Goal: Find specific page/section: Find specific page/section

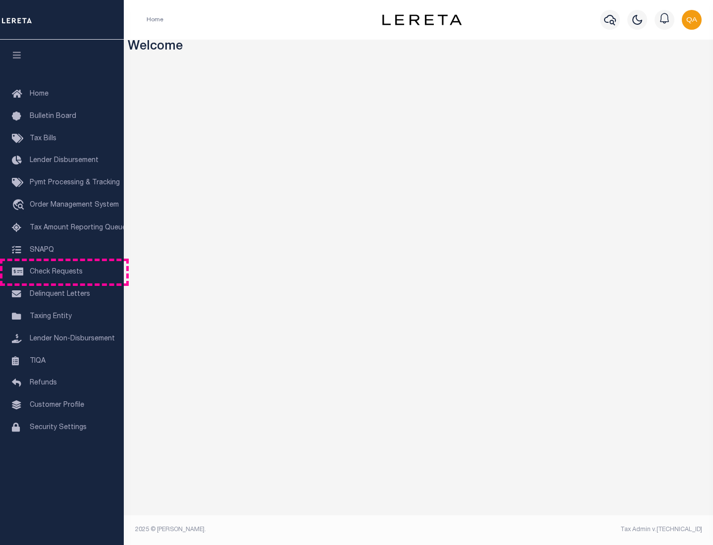
click at [62, 272] on span "Check Requests" at bounding box center [56, 272] width 53 height 7
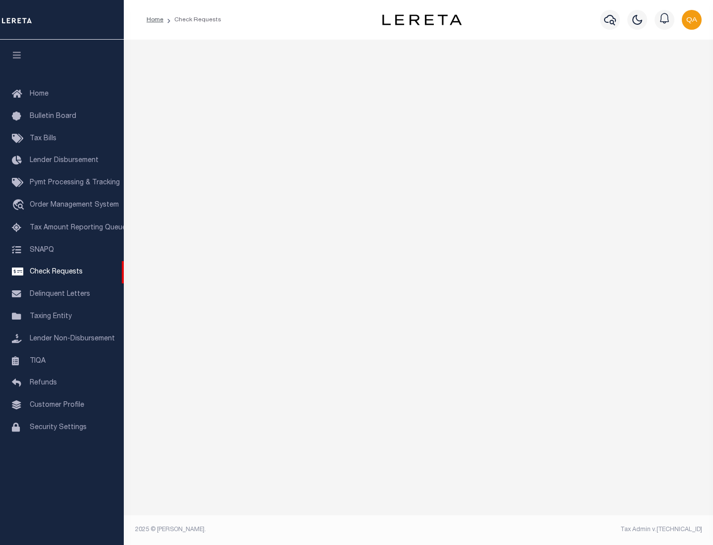
select select "50"
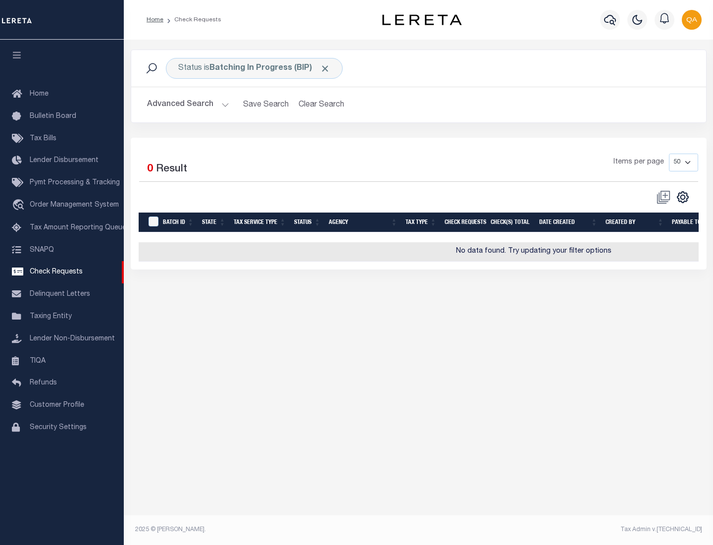
click at [326, 68] on span "Click to Remove" at bounding box center [325, 68] width 10 height 10
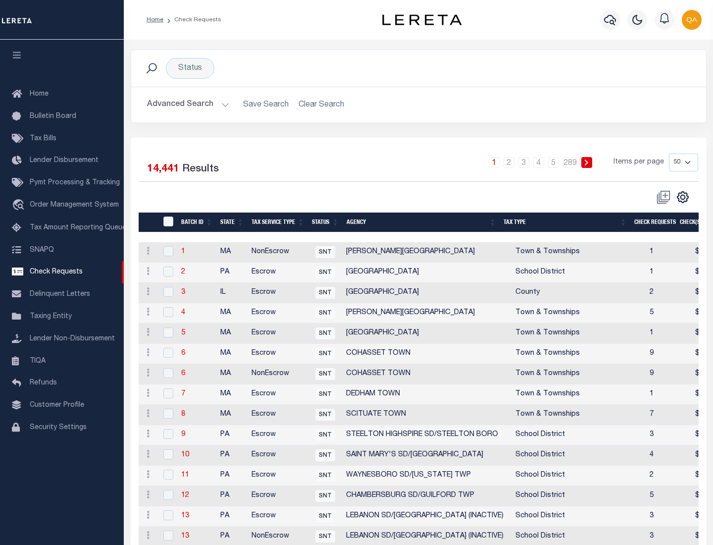
scroll to position [478, 0]
